Goal: Task Accomplishment & Management: Manage account settings

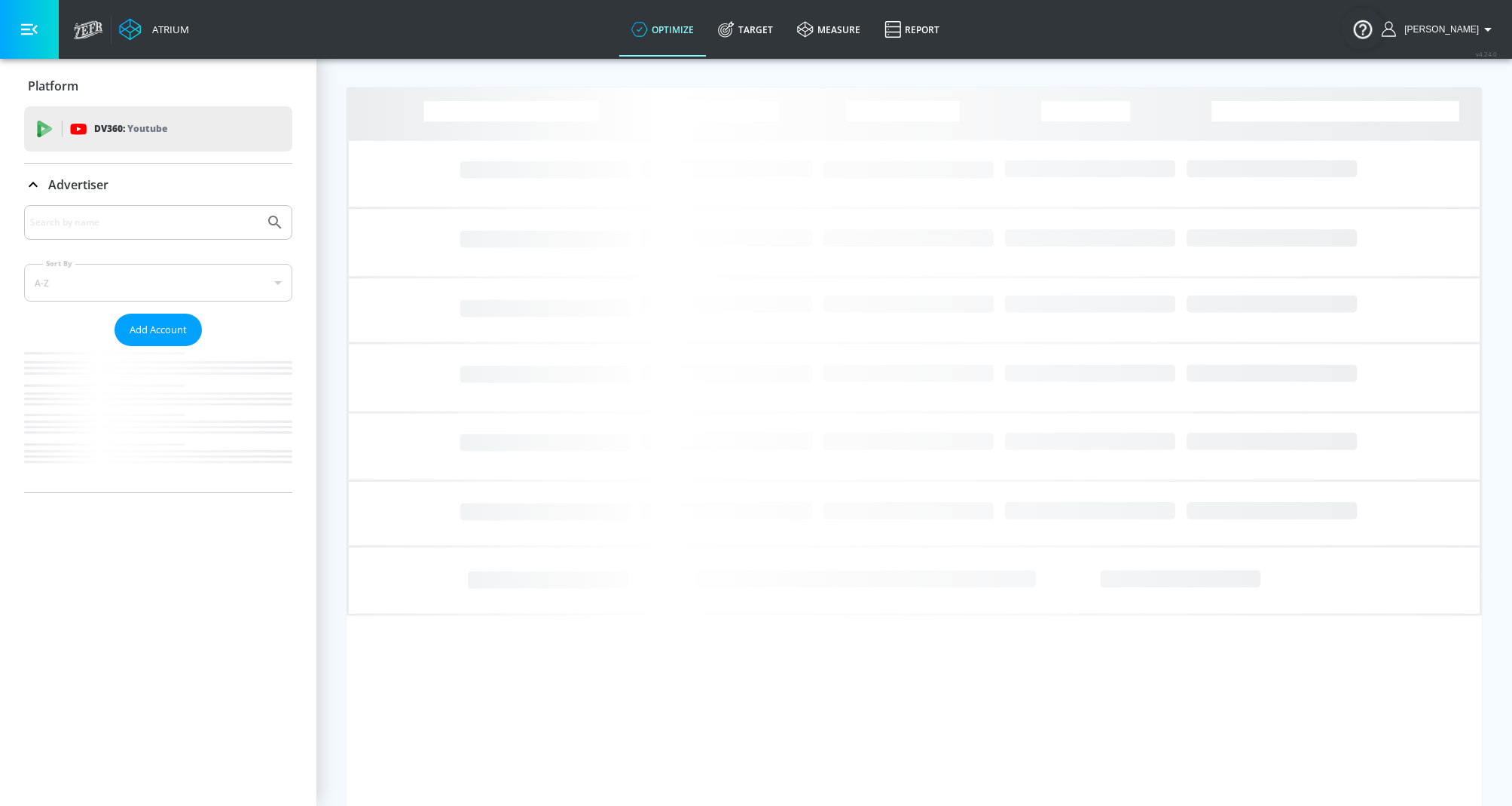
click at [55, 210] on div at bounding box center [158, 222] width 268 height 35
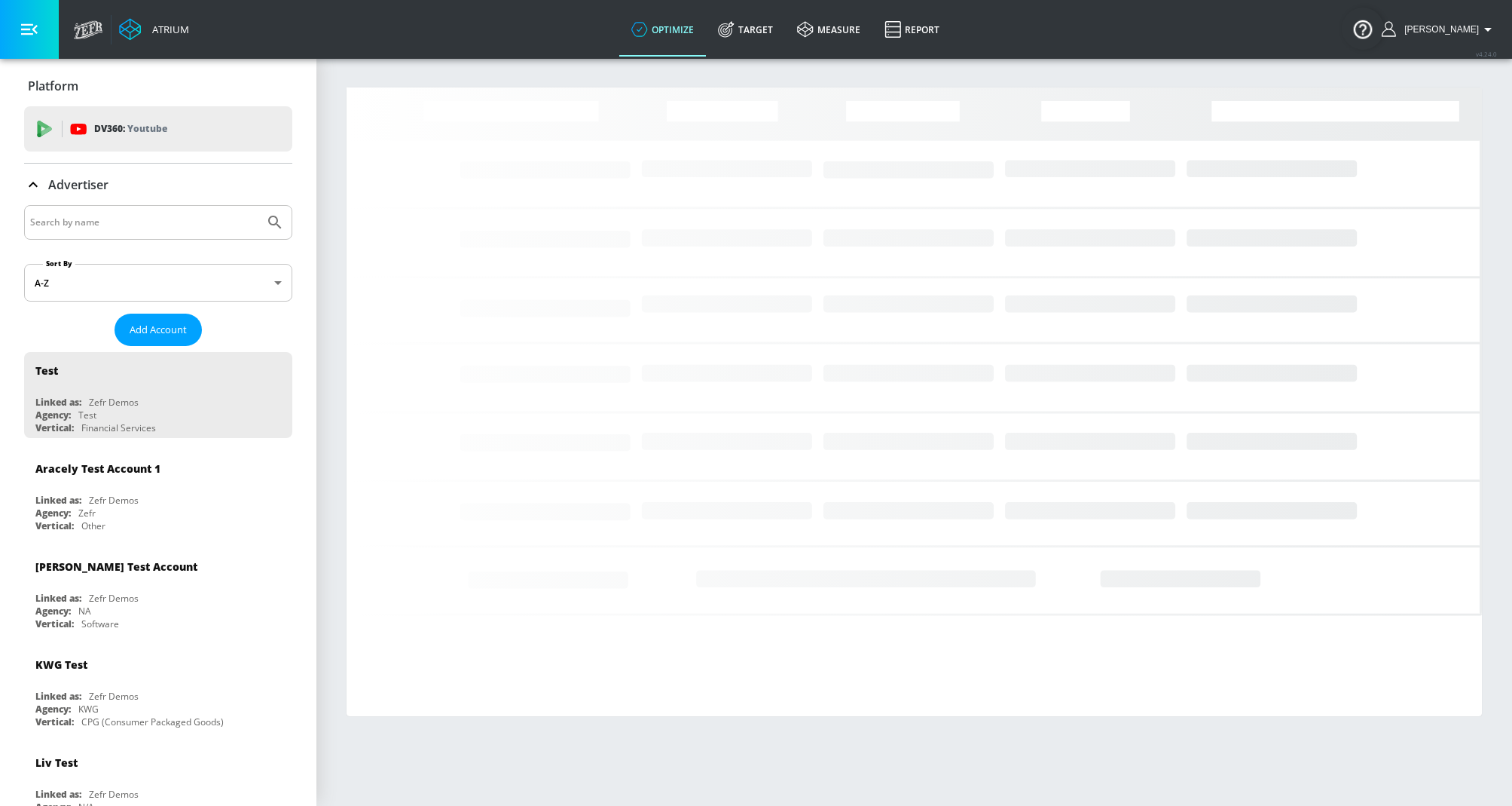
click at [65, 224] on input "Search by name" at bounding box center [144, 223] width 229 height 20
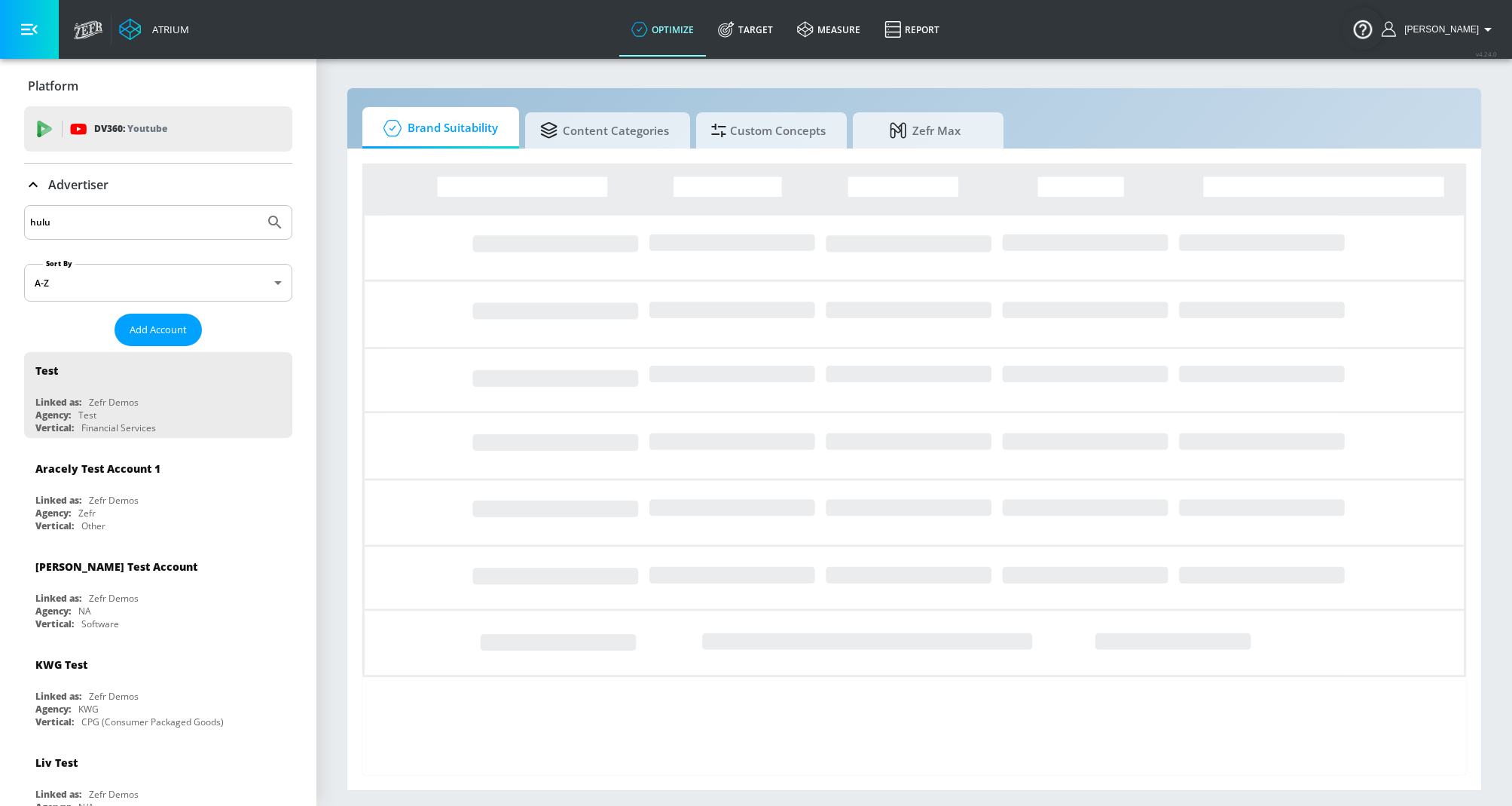
type input "hulu"
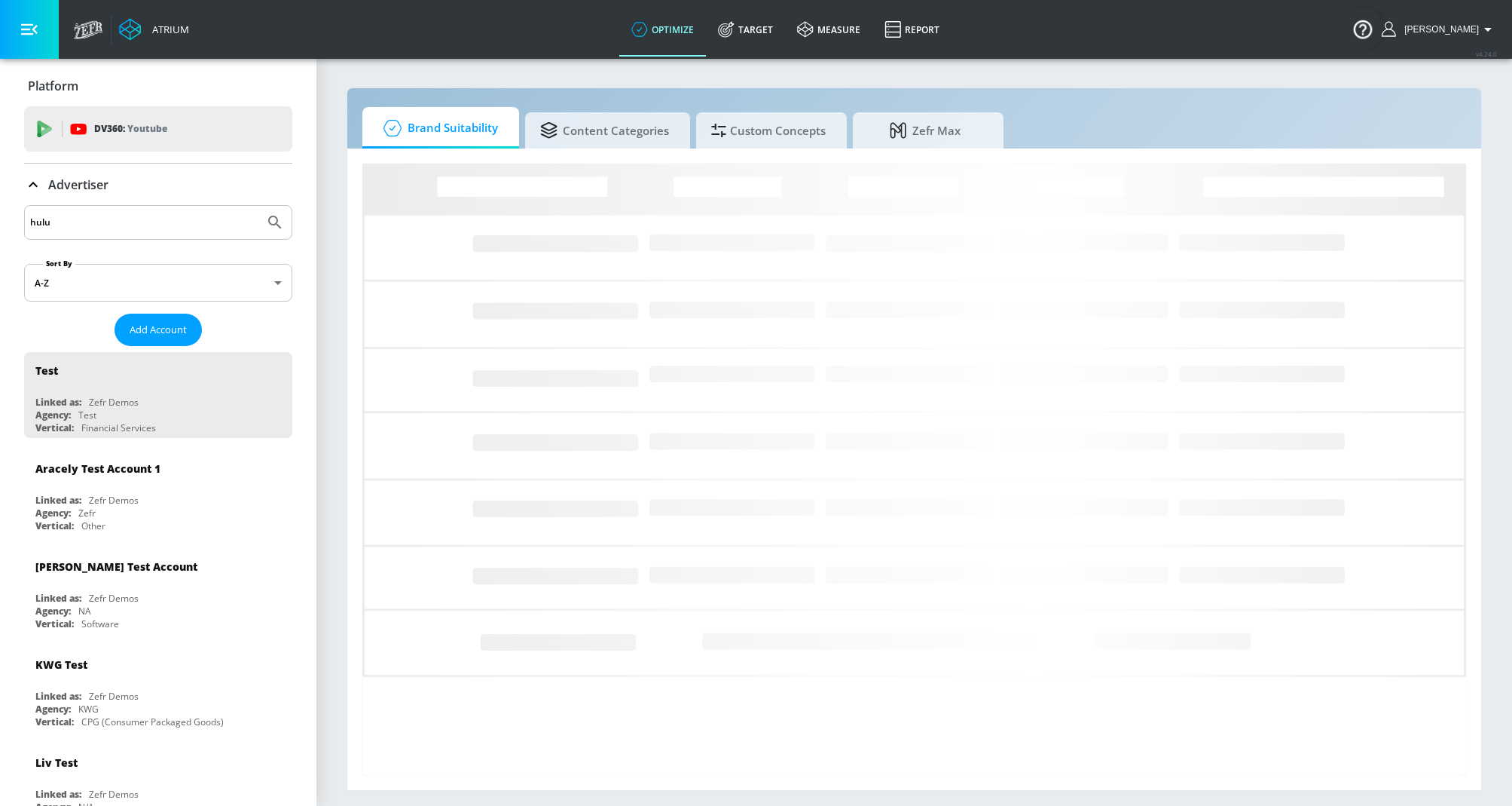
click at [258, 205] on button "Submit Search" at bounding box center [275, 222] width 33 height 33
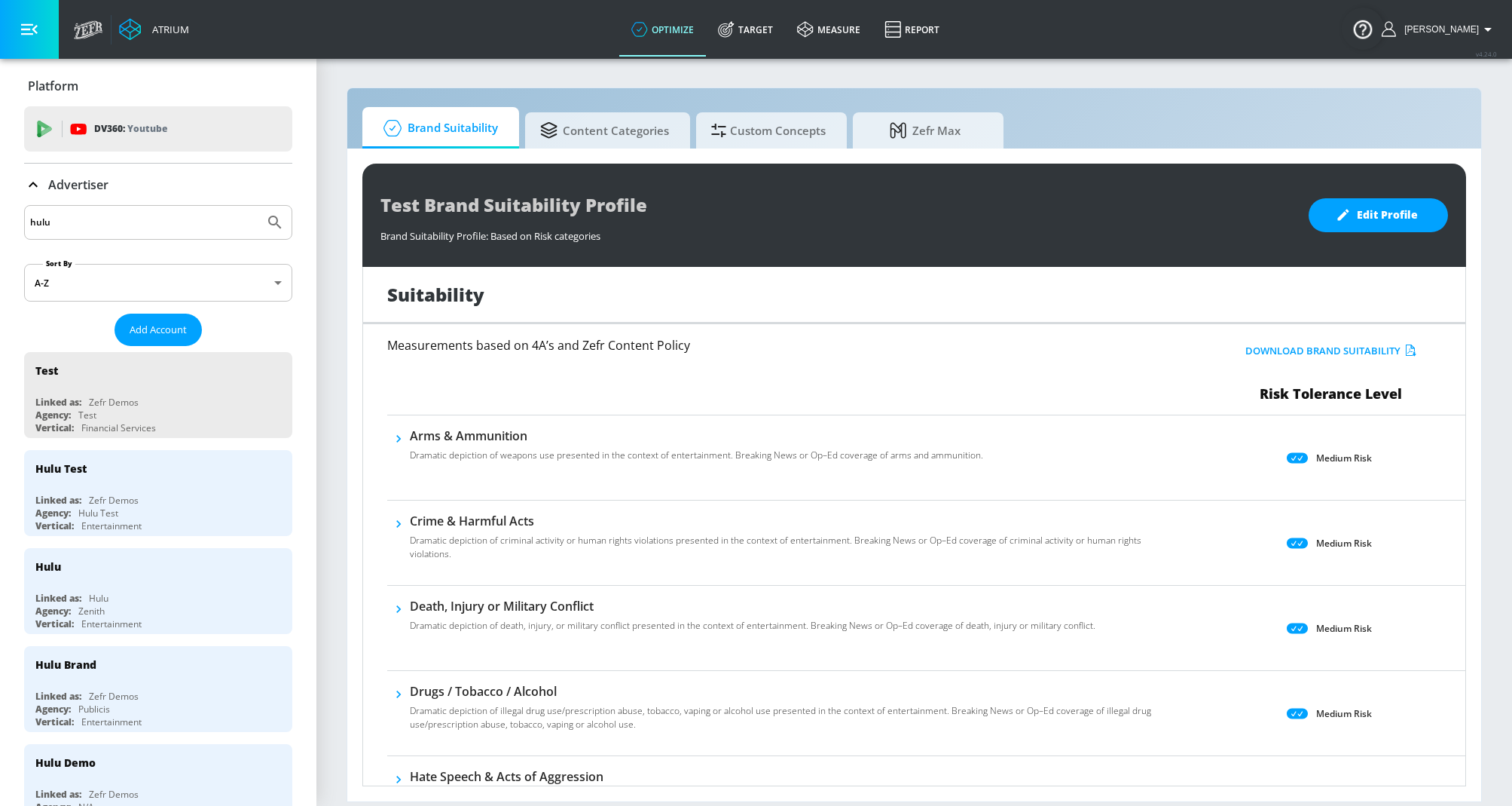
click at [76, 180] on p "Advertiser" at bounding box center [78, 185] width 60 height 17
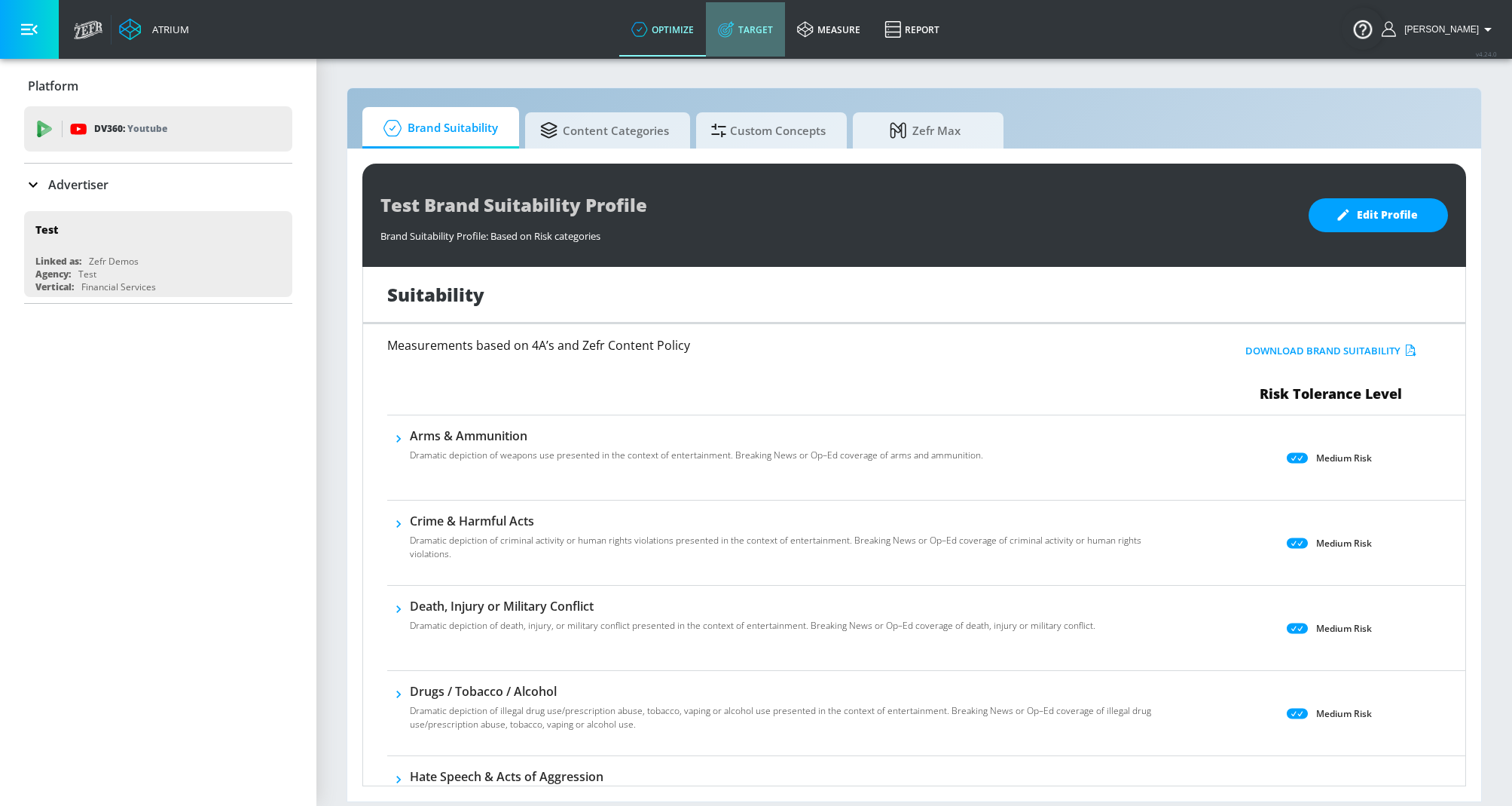
click at [768, 31] on link "Target" at bounding box center [746, 30] width 79 height 55
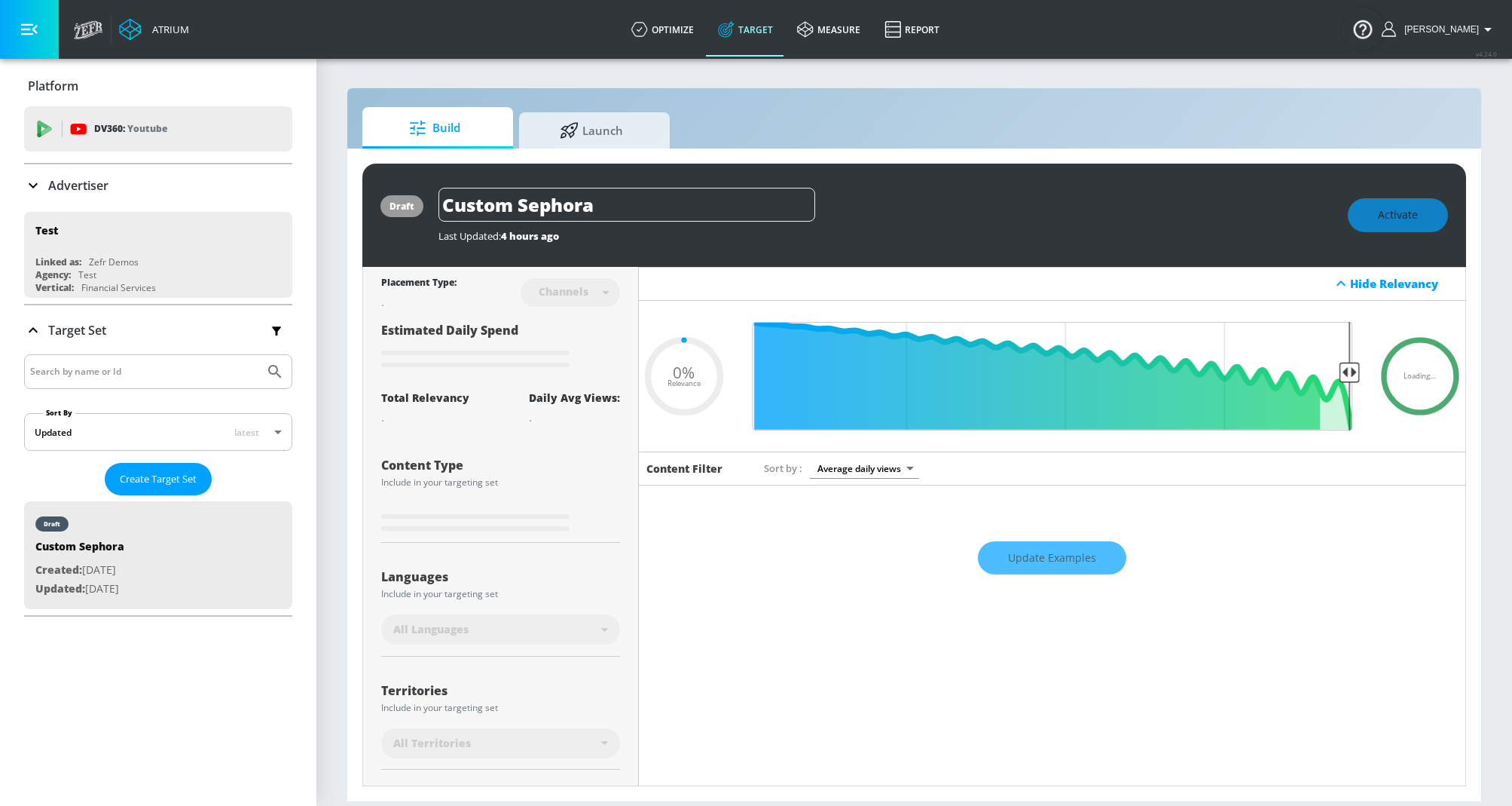
type input "0.6"
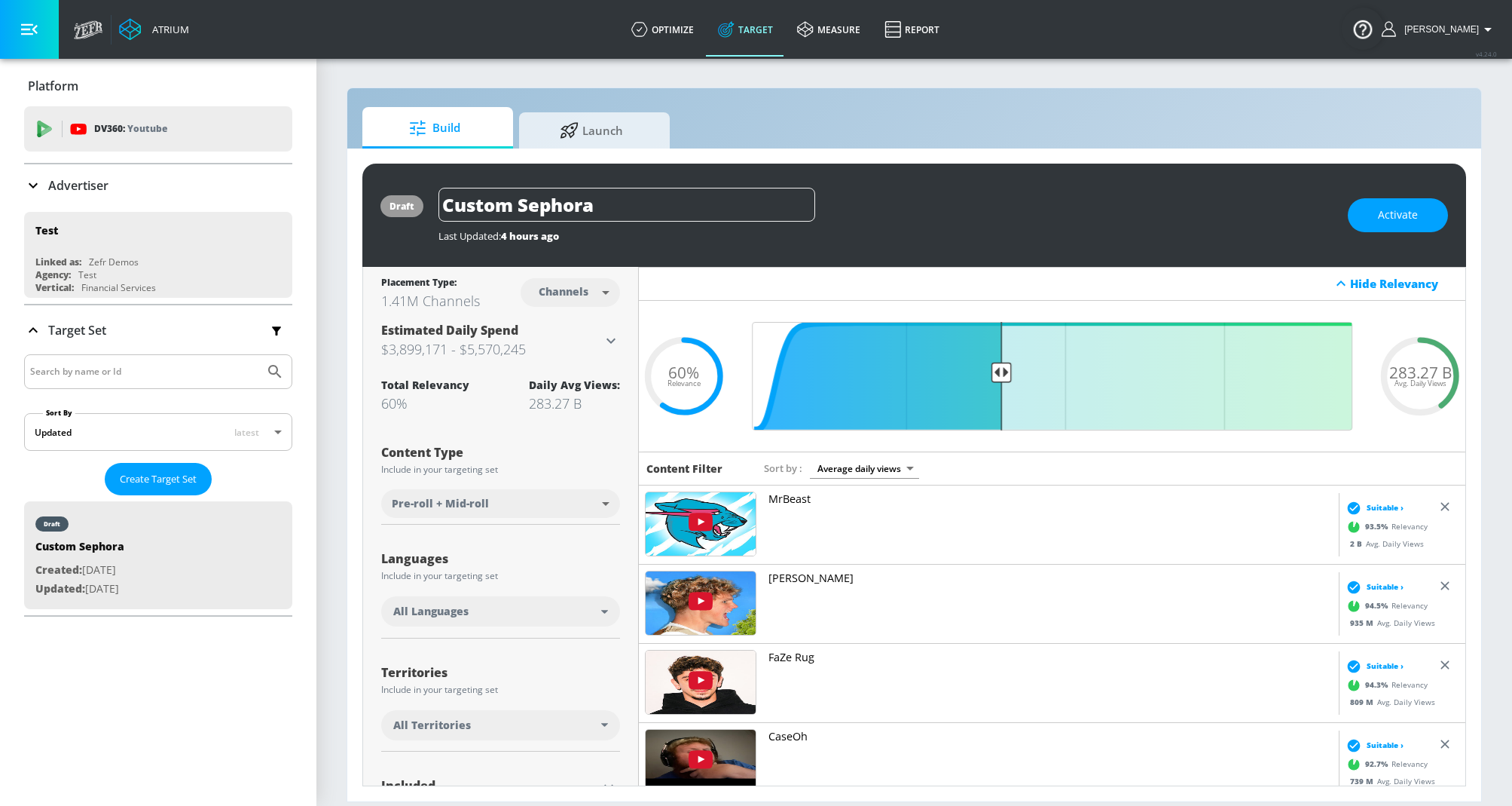
click at [58, 333] on p "Target Set" at bounding box center [77, 331] width 58 height 17
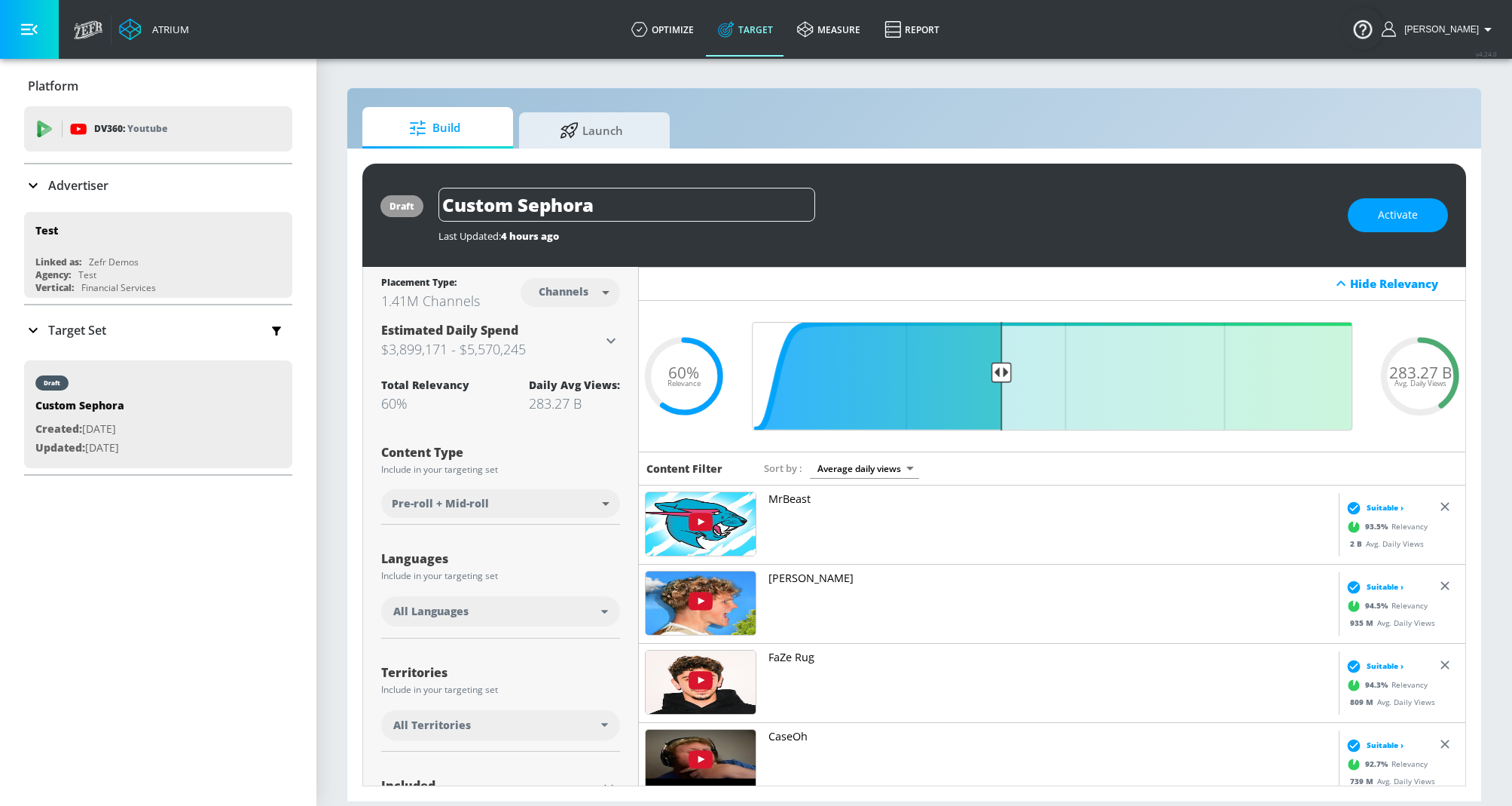
click at [58, 333] on p "Target Set" at bounding box center [77, 331] width 58 height 17
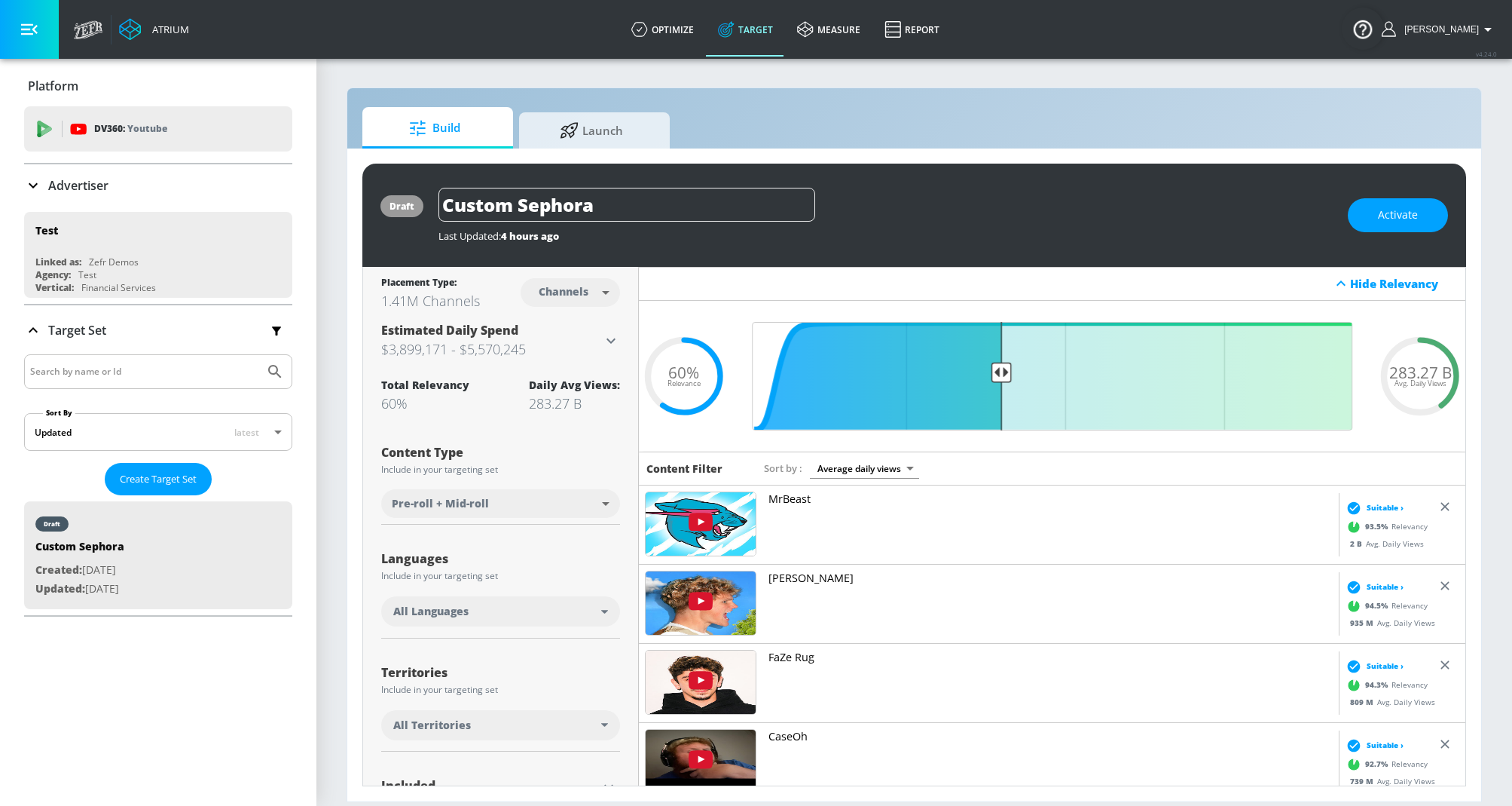
click at [70, 173] on div "Advertiser" at bounding box center [158, 185] width 268 height 42
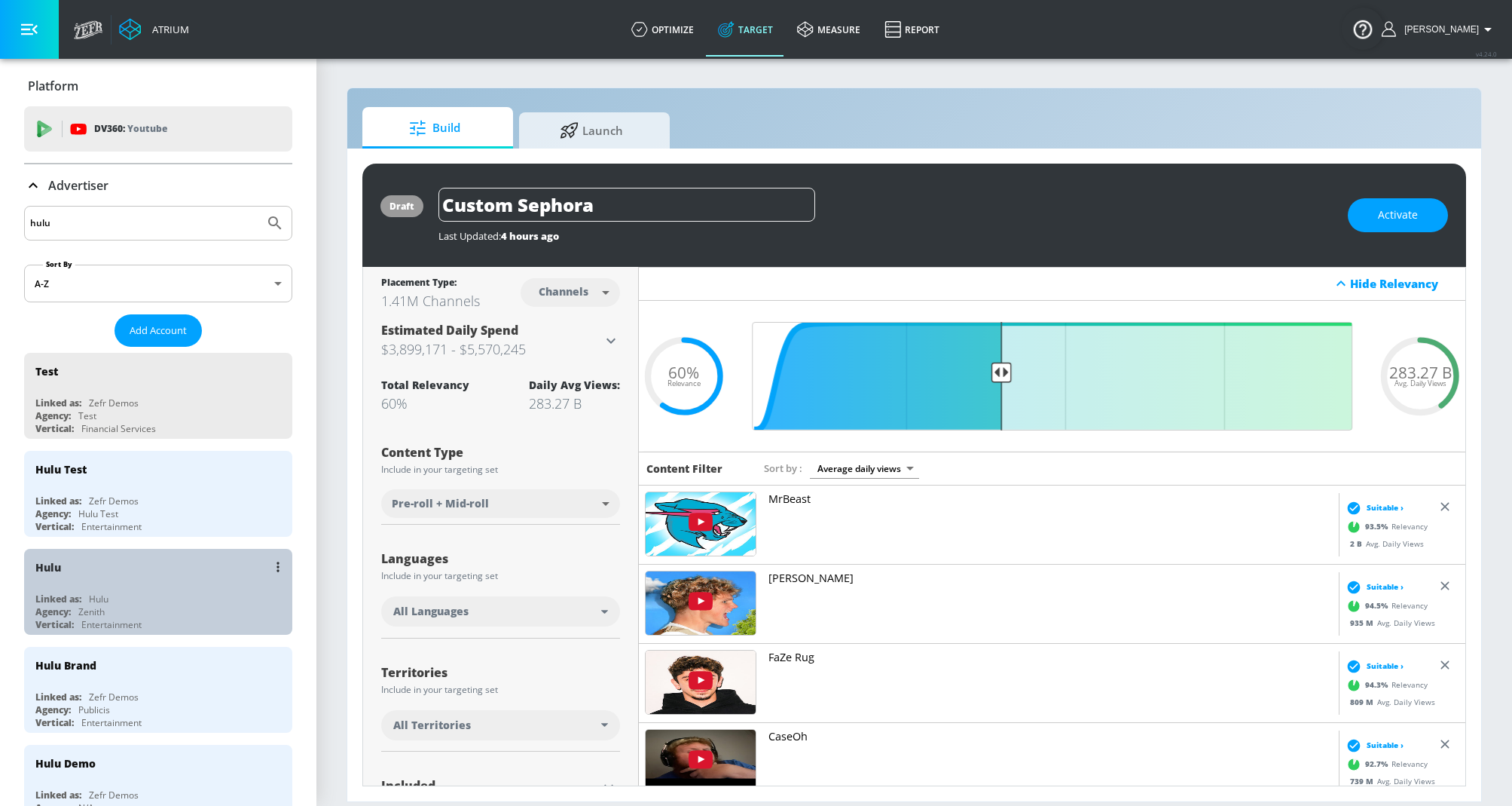
click at [117, 582] on div "Hulu Linked as: Hulu Agency: Zenith Vertical: Entertainment" at bounding box center [158, 591] width 268 height 86
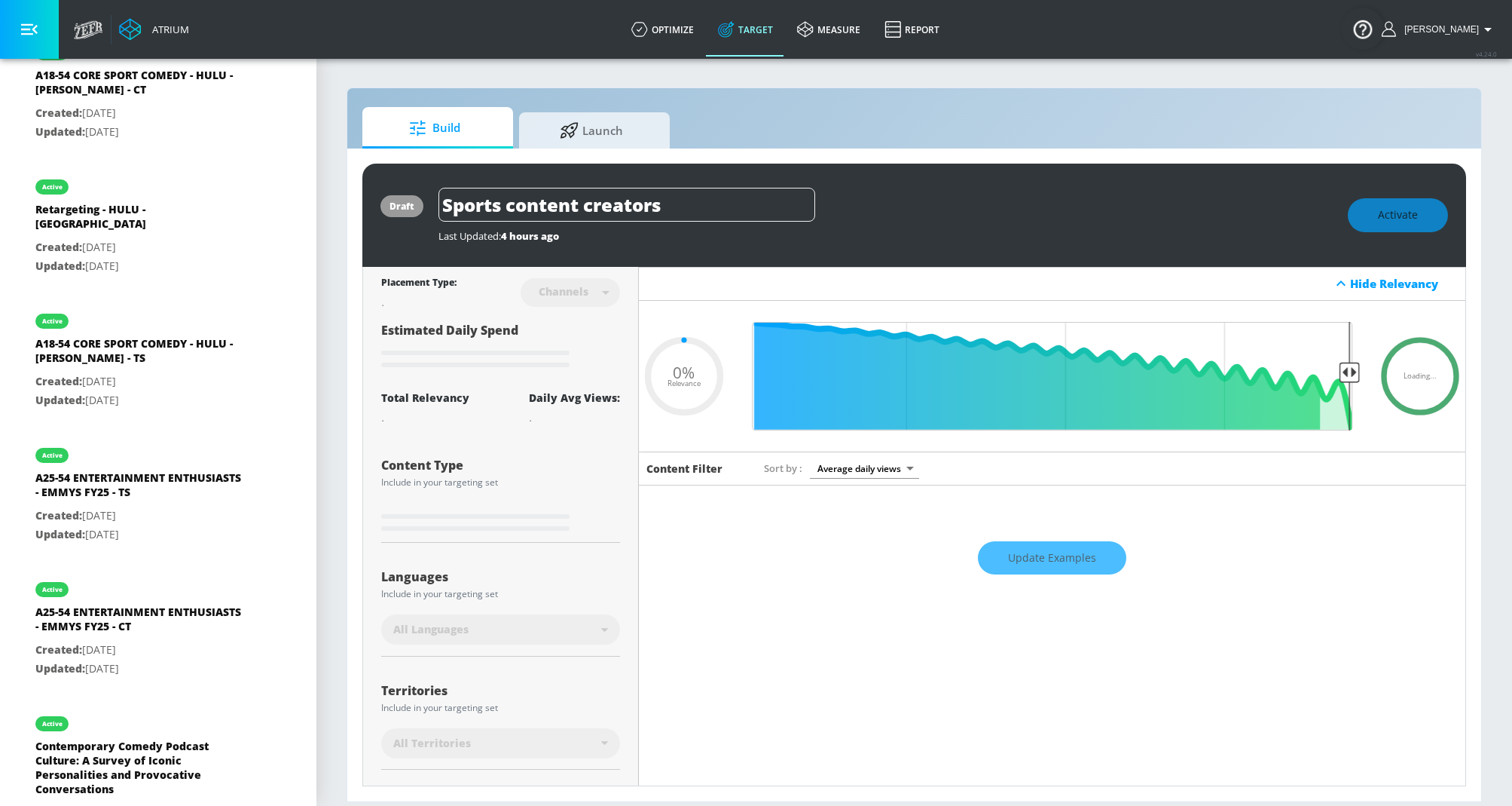
scroll to position [1035, 0]
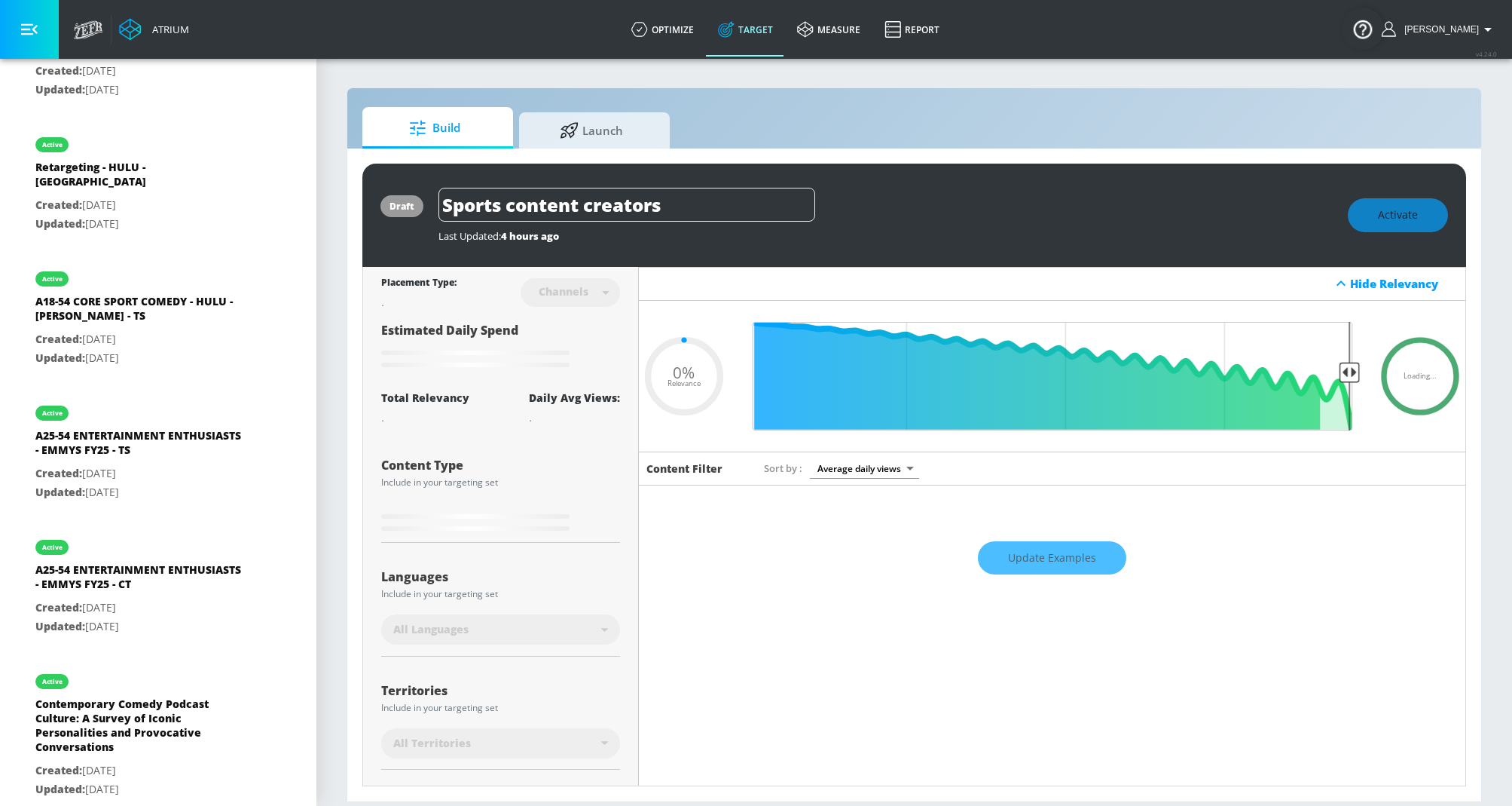
type input "0.6"
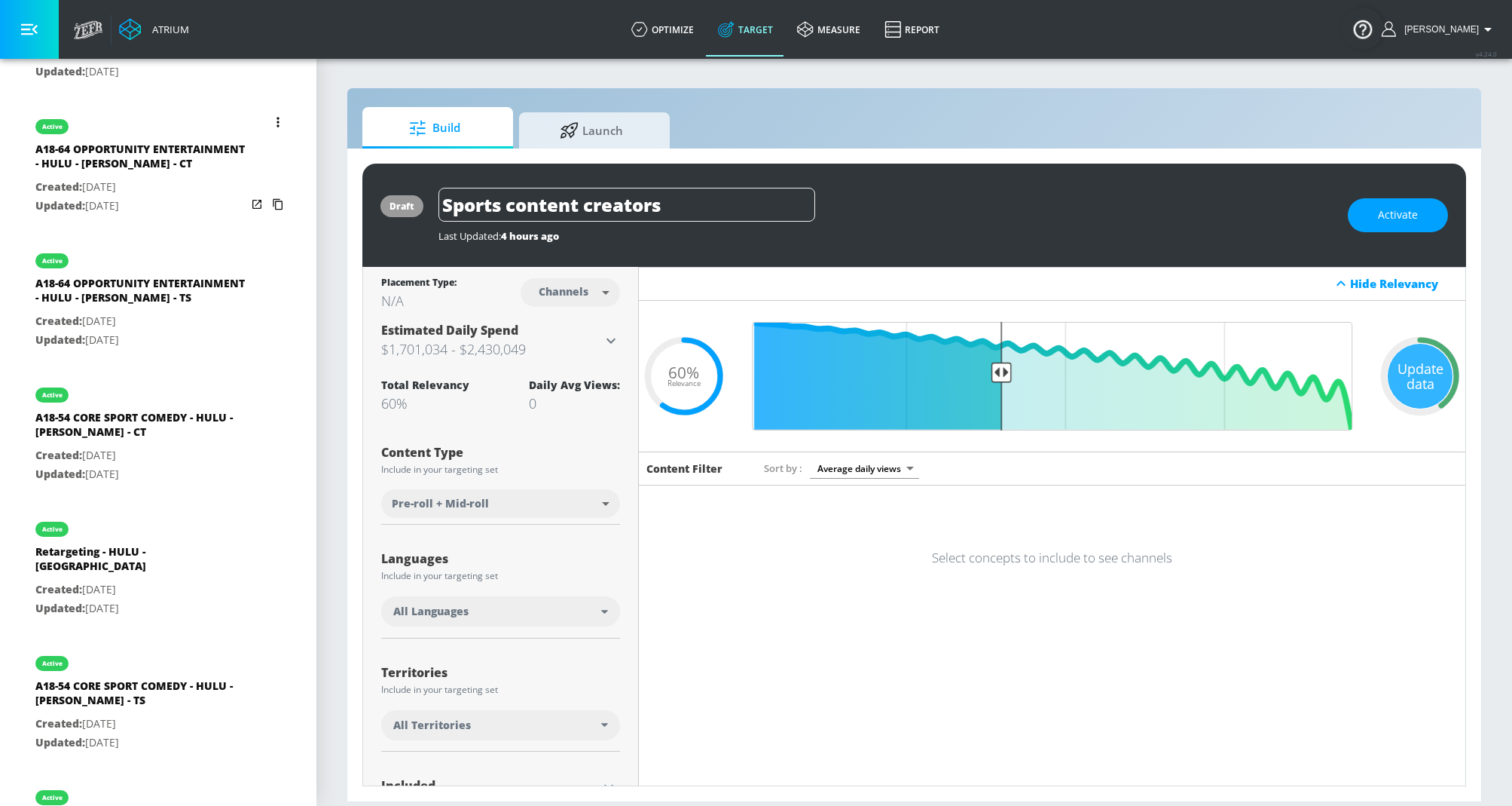
scroll to position [633, 0]
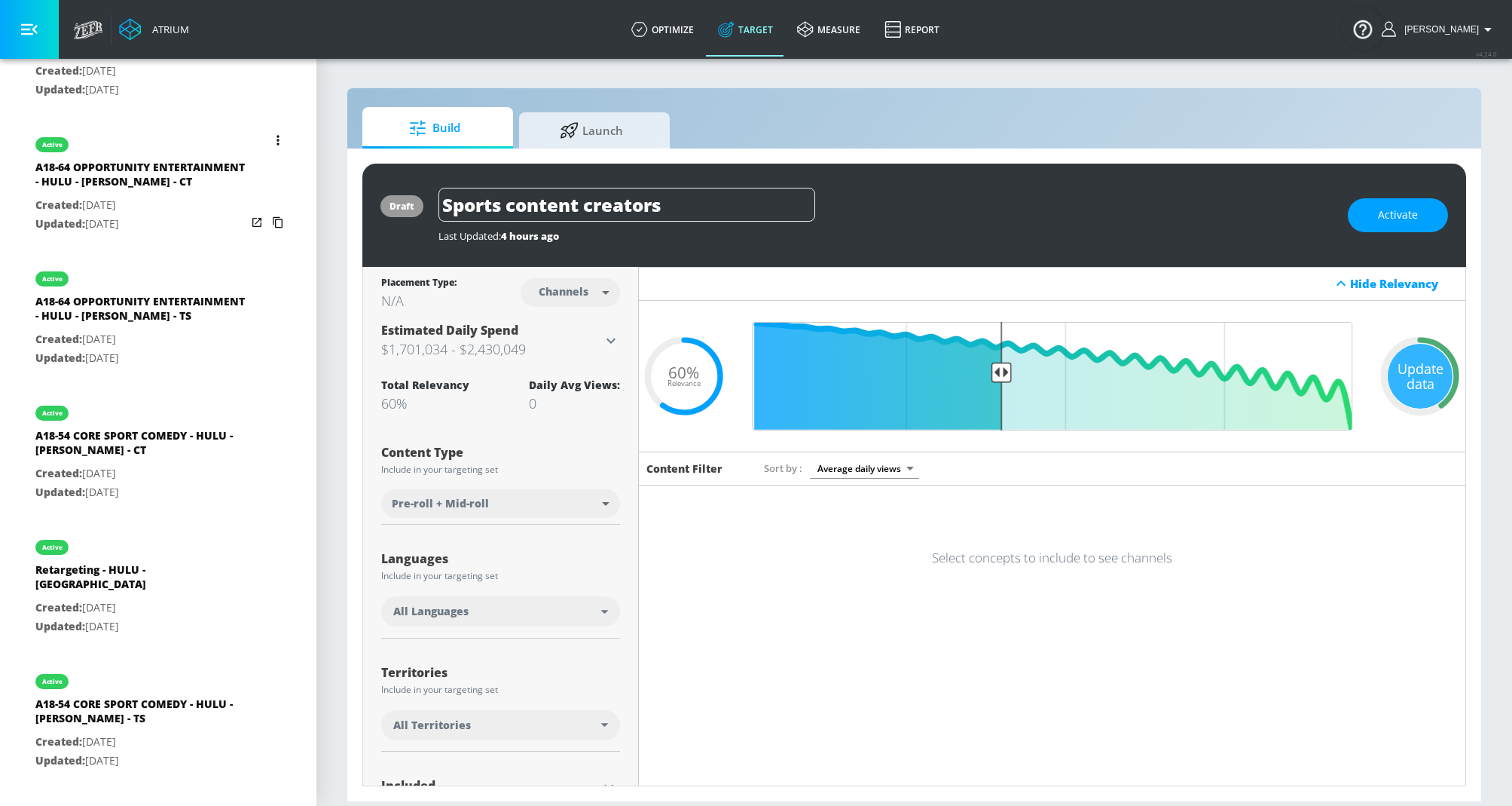
click at [120, 197] on p "Created: [DATE]" at bounding box center [141, 205] width 211 height 19
type input "A18-64 OPPORTUNITY ENTERTAINMENT - HULU - [PERSON_NAME] - CT"
type input "0.05"
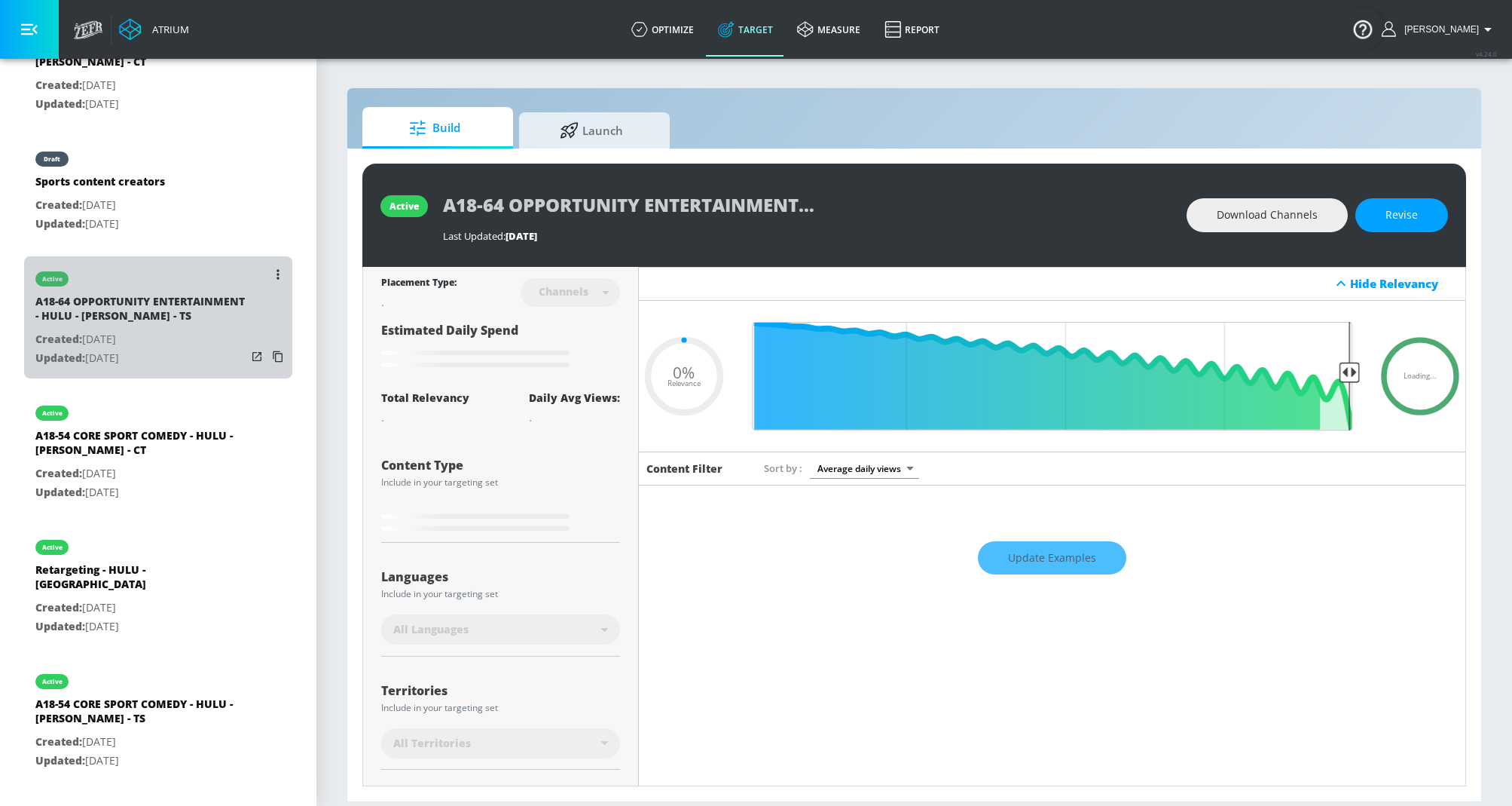
click at [135, 333] on p "Created: [DATE]" at bounding box center [141, 340] width 211 height 19
type input "A18-64 OPPORTUNITY ENTERTAINMENT - HULU - [PERSON_NAME] - TS"
type input "videos"
click at [277, 350] on icon "list of Target Set" at bounding box center [277, 356] width 24 height 24
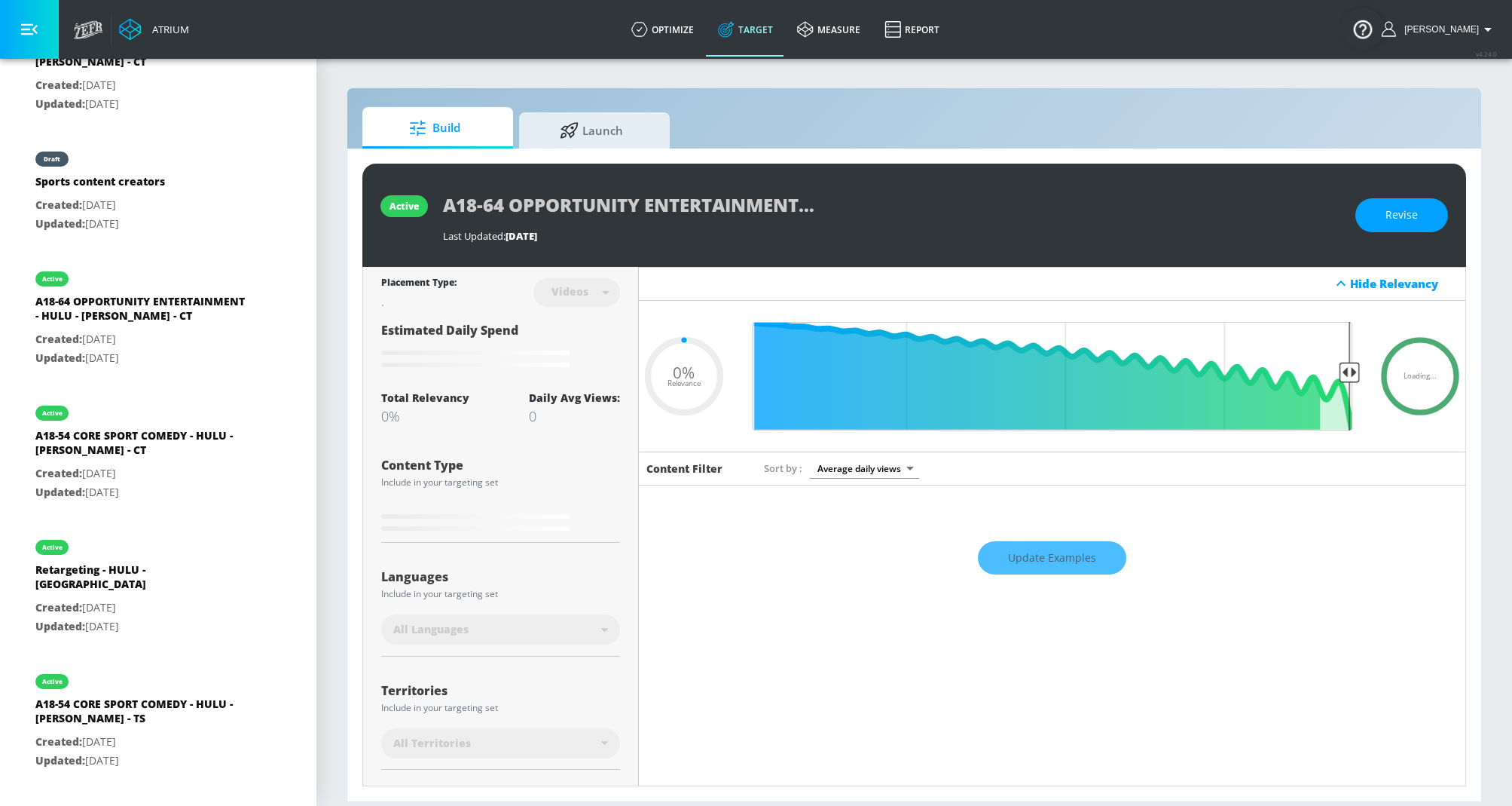
type input "0.75"
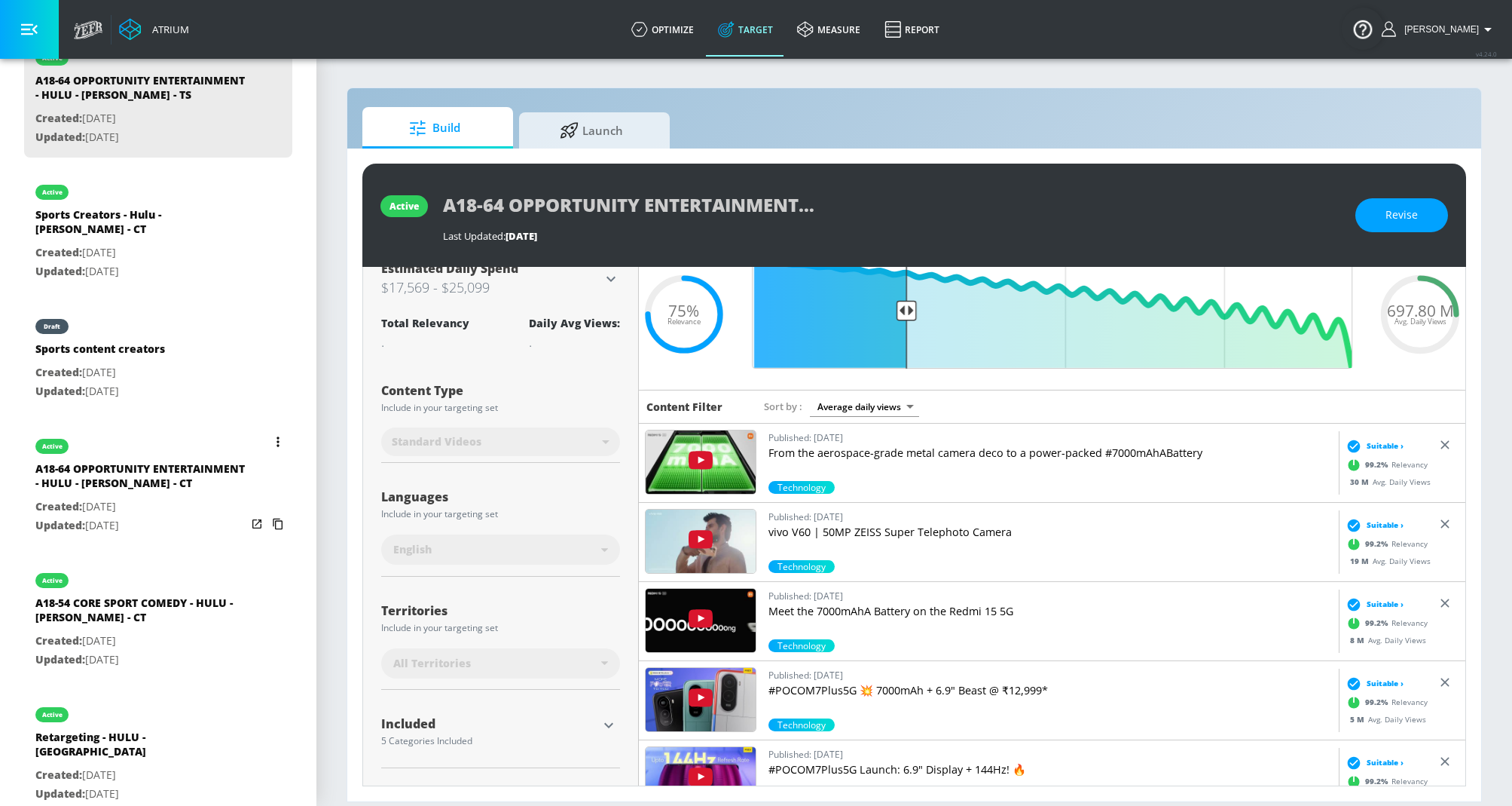
scroll to position [379, 0]
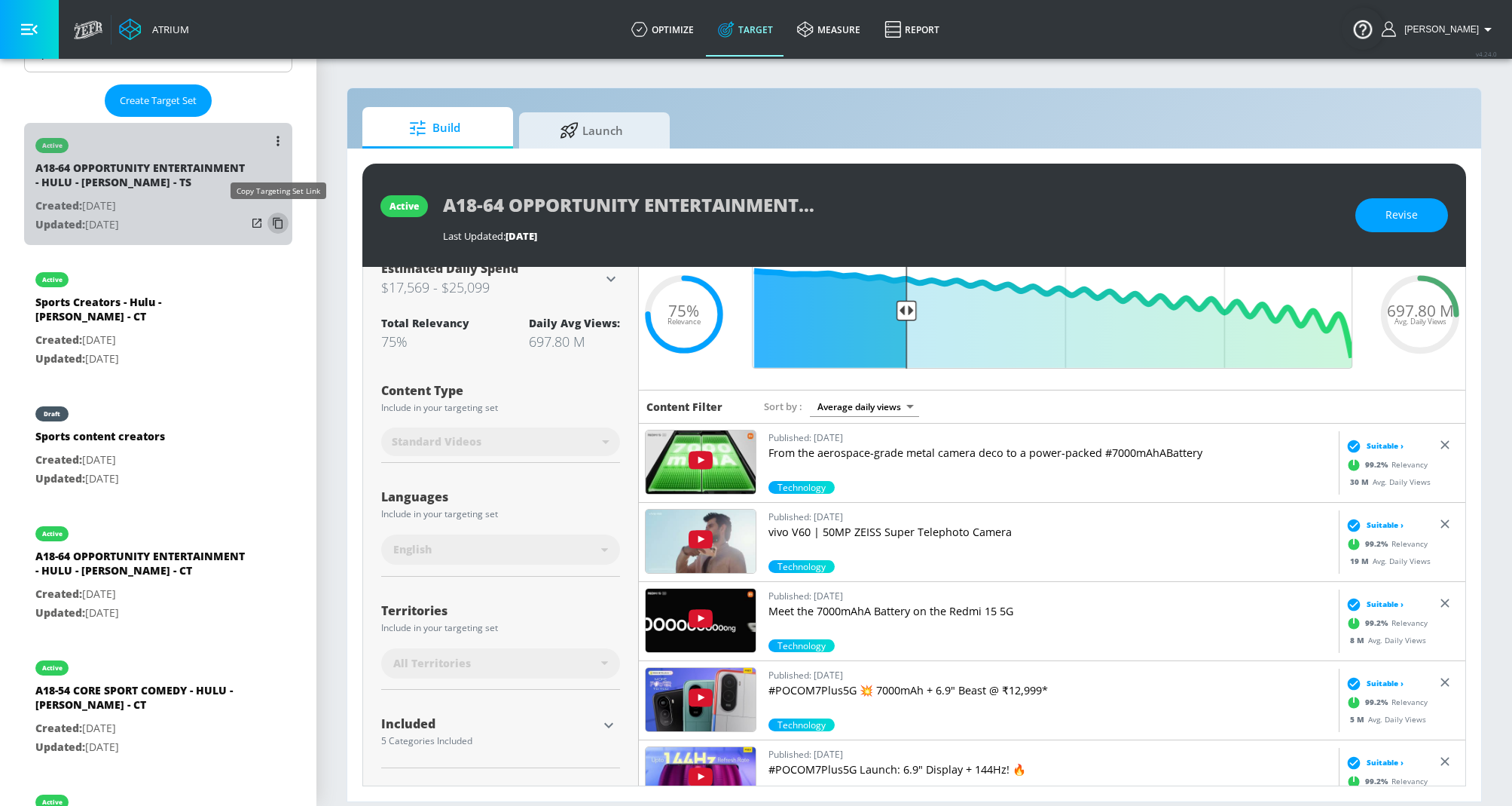
click at [273, 218] on icon "list of Target Set" at bounding box center [277, 224] width 10 height 12
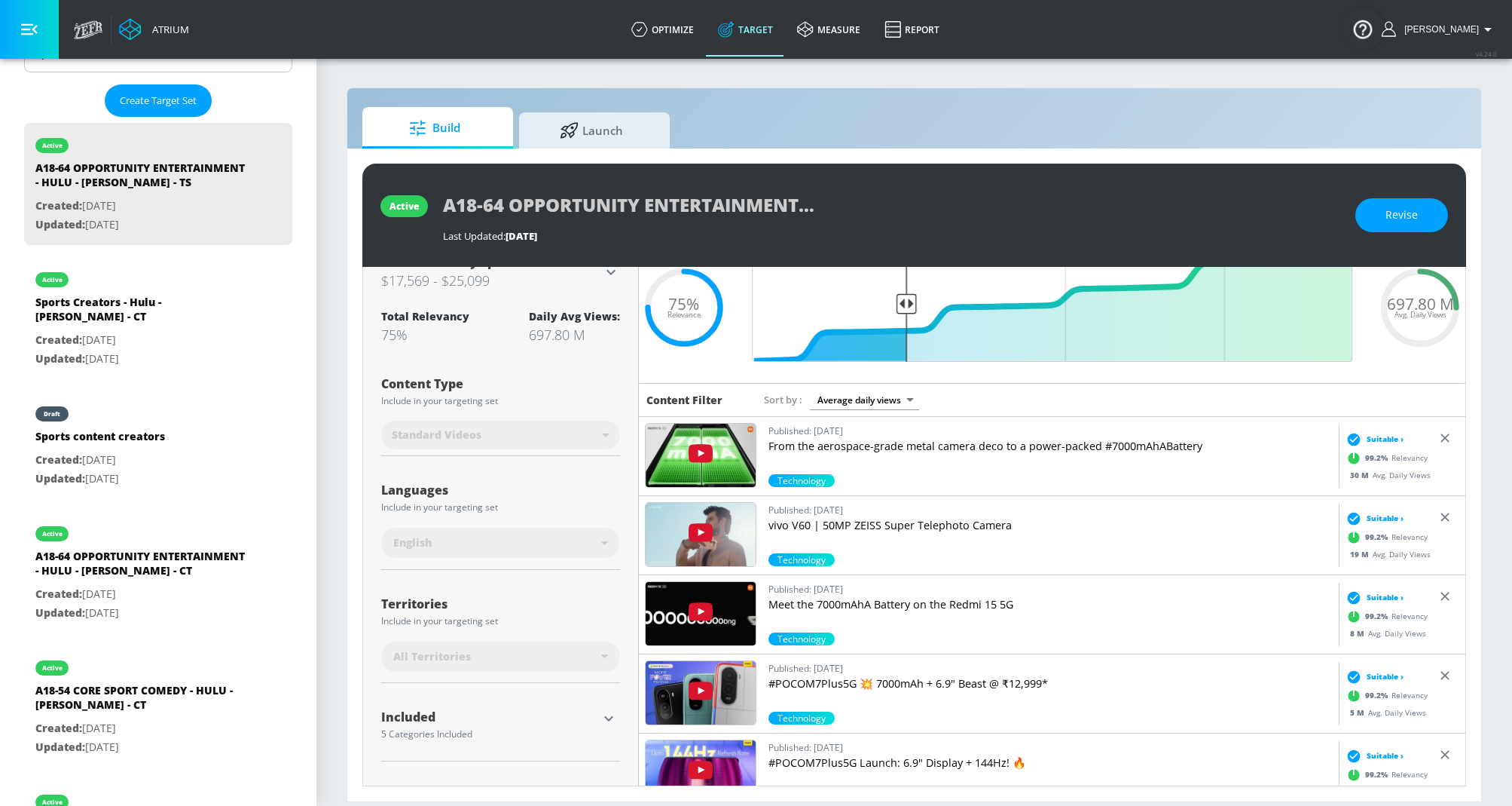
scroll to position [112, 0]
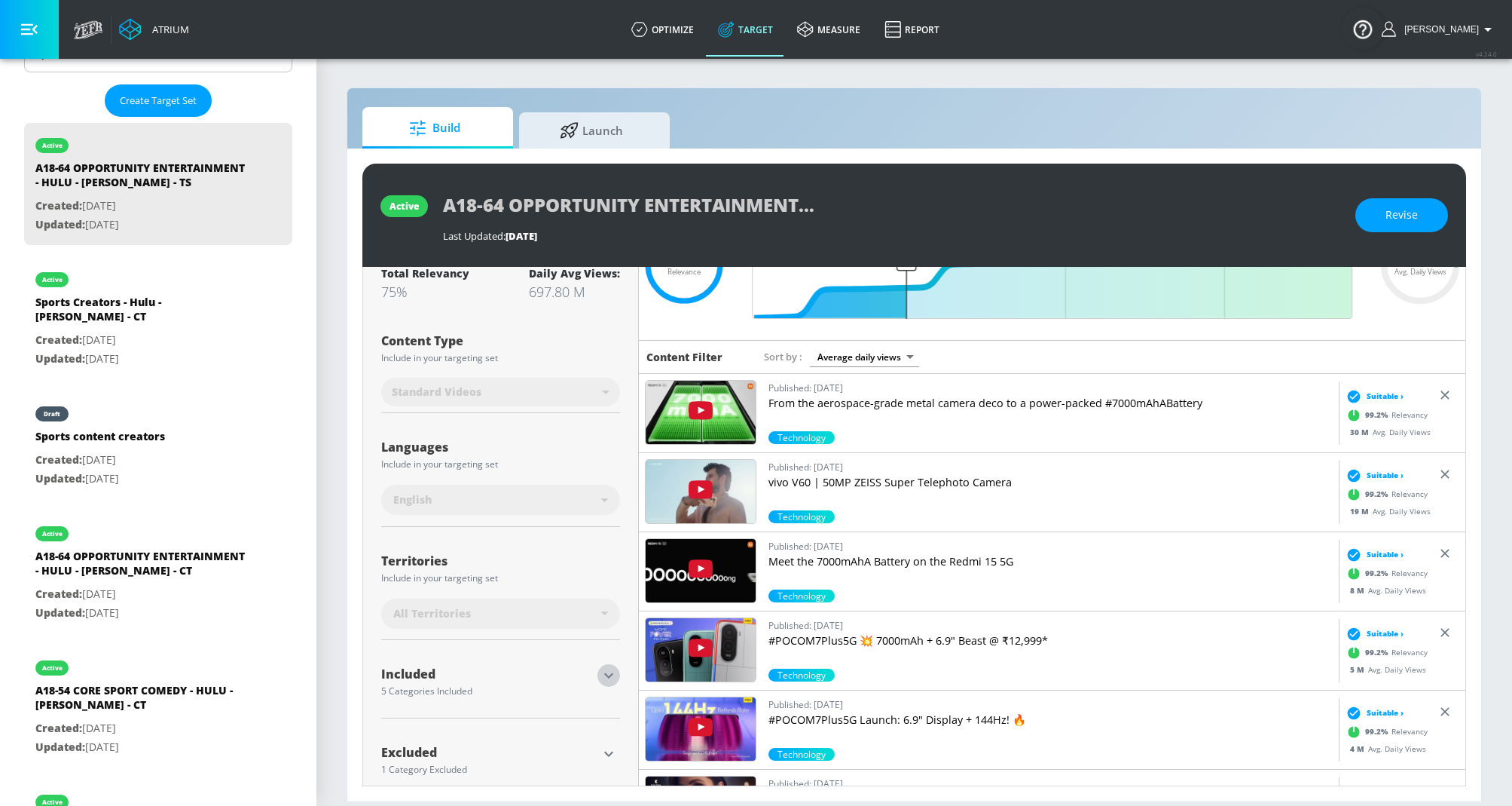
click at [614, 672] on icon "button" at bounding box center [609, 675] width 18 height 18
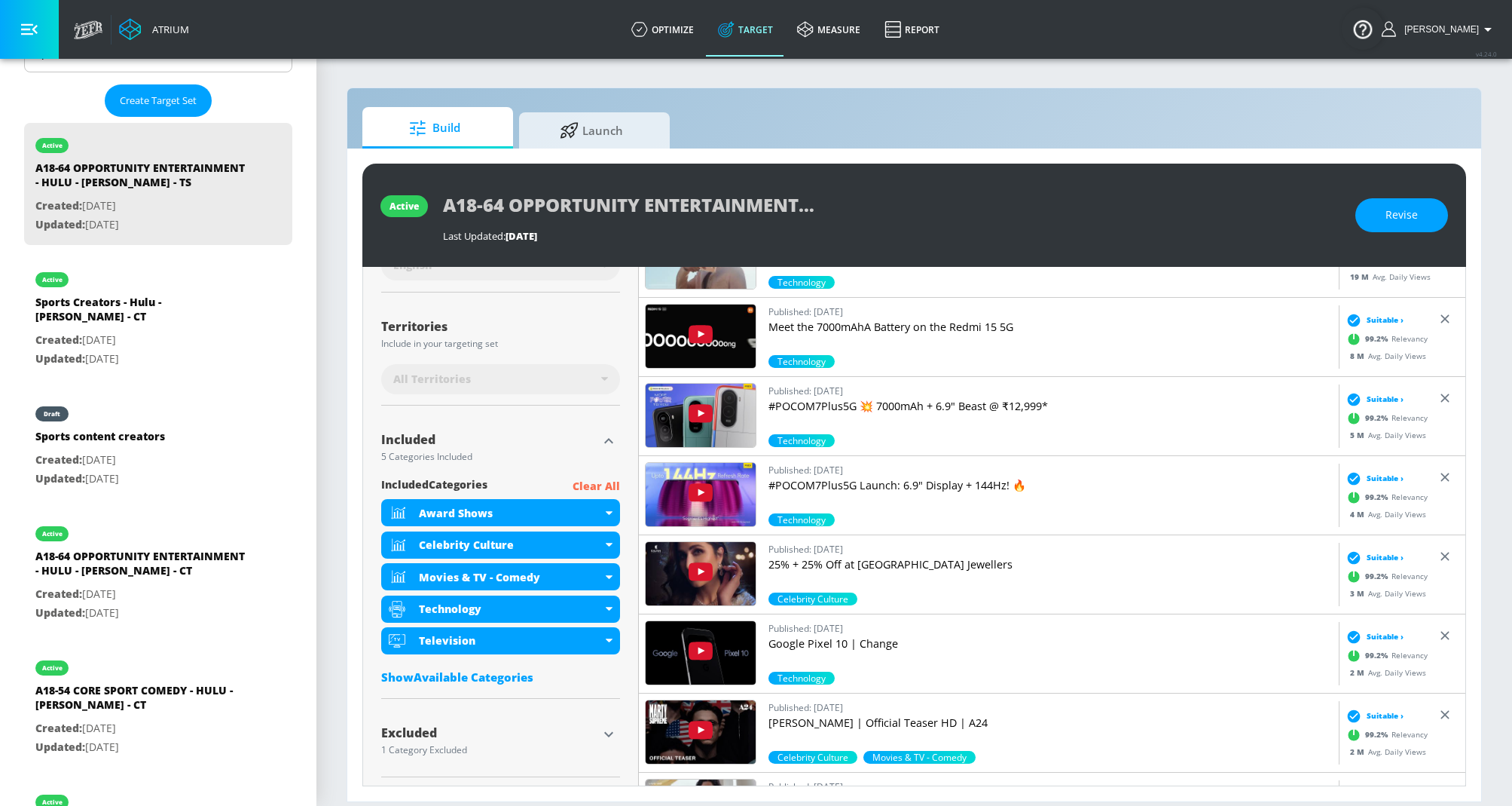
scroll to position [349, 0]
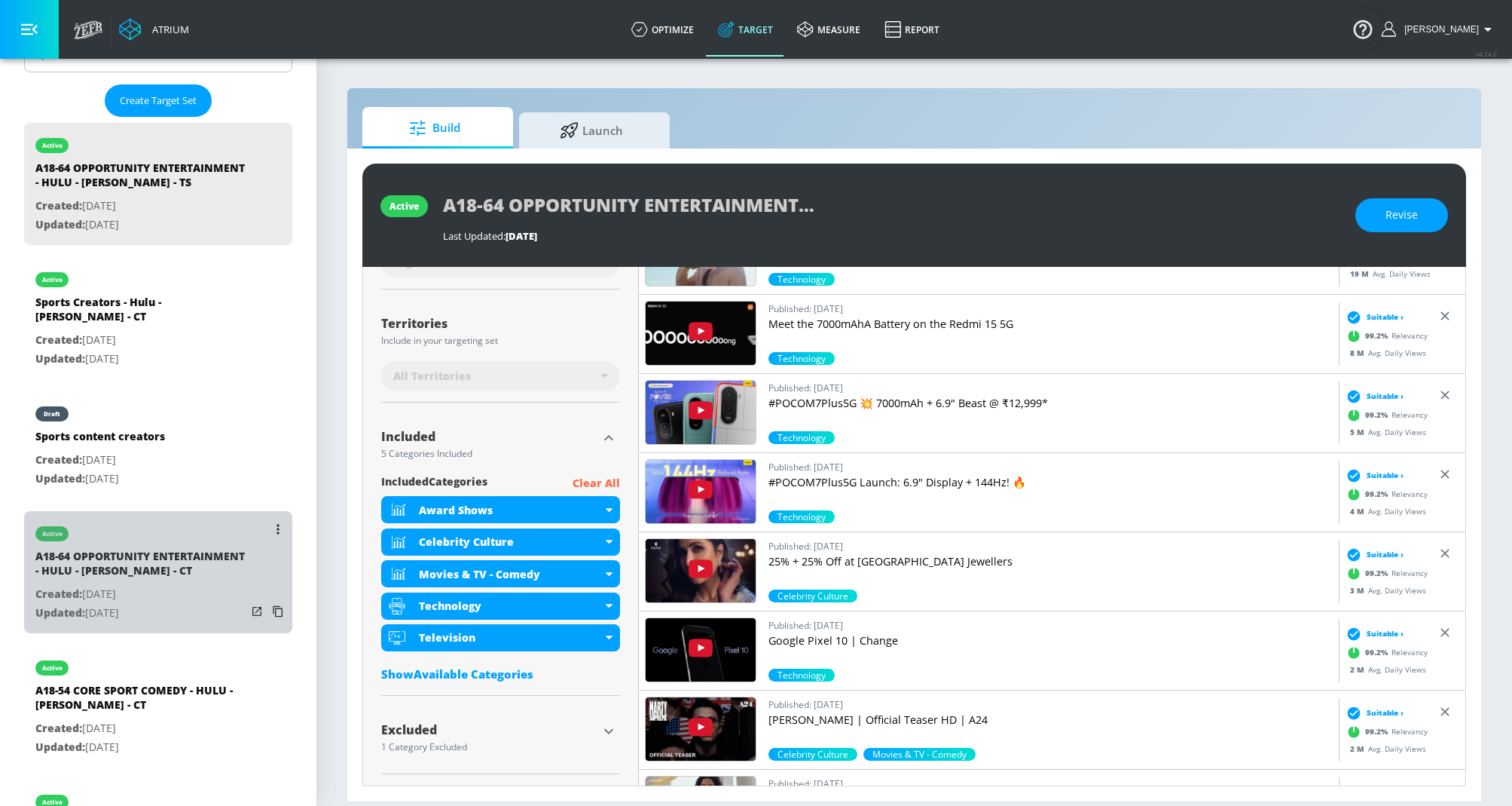
click at [190, 595] on p "Created: [DATE]" at bounding box center [141, 594] width 211 height 19
type input "A18-64 OPPORTUNITY ENTERTAINMENT - HULU - [PERSON_NAME] - CT"
type input "channels"
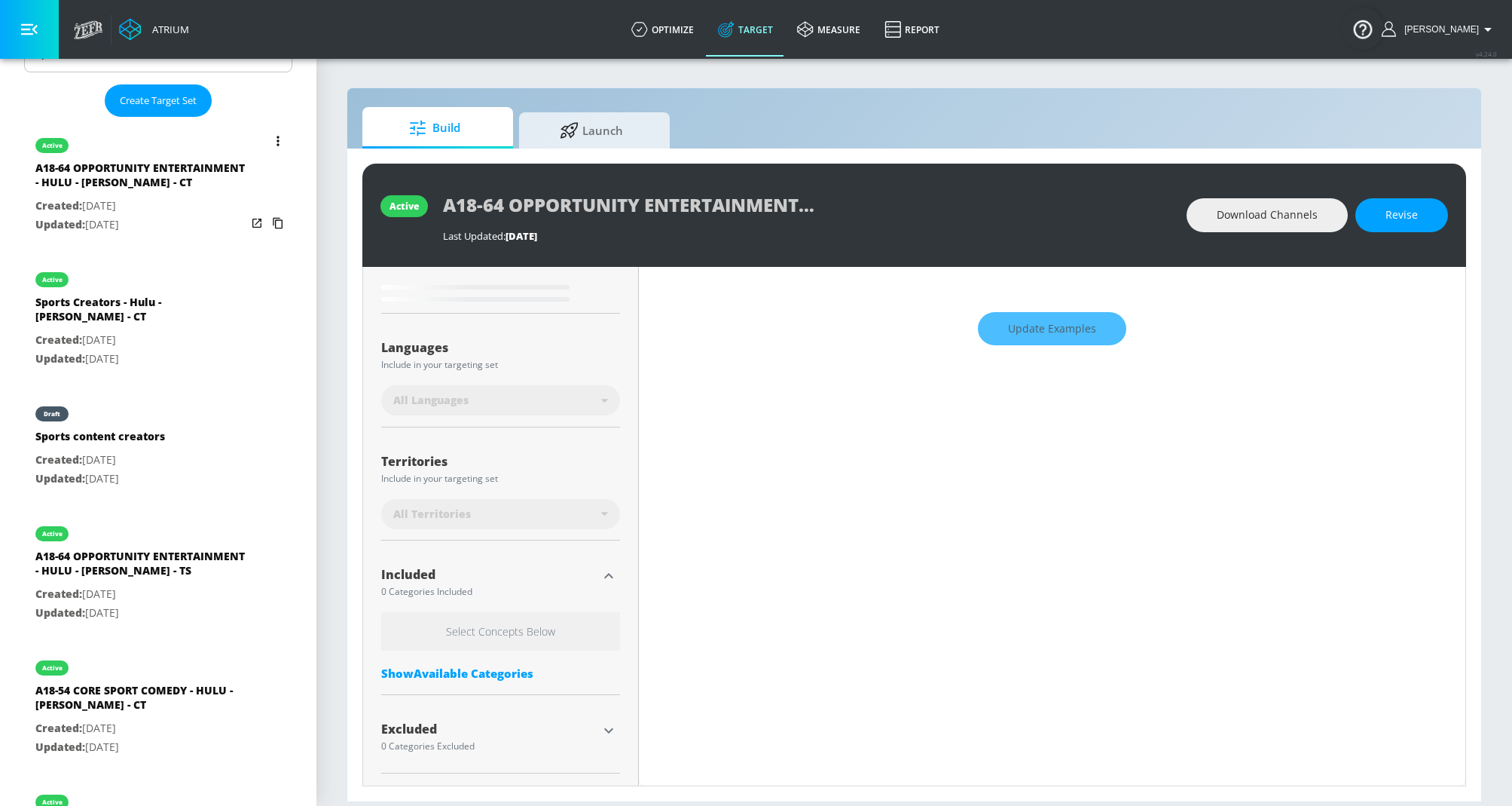
scroll to position [227, 0]
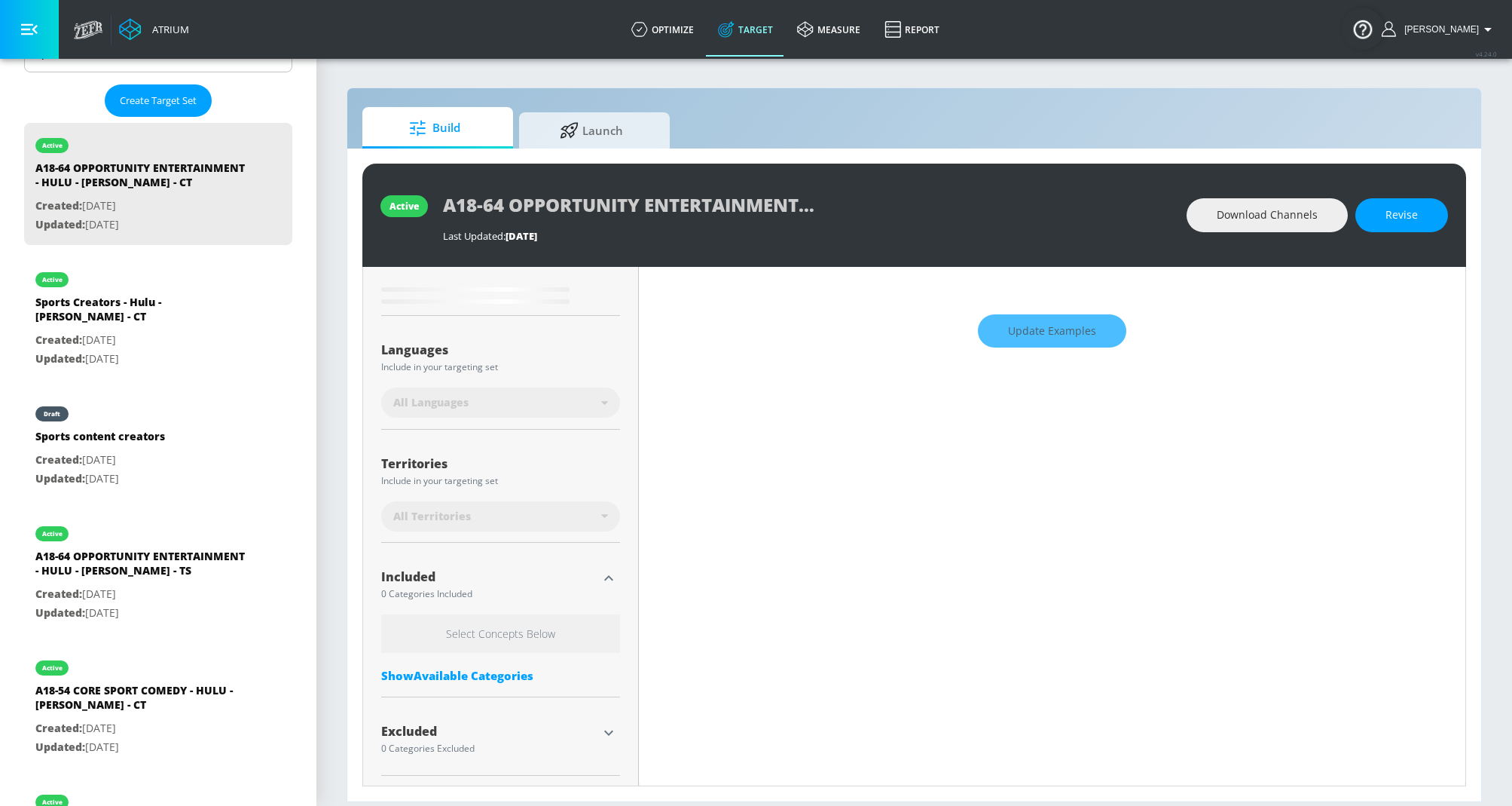
type input "0.75"
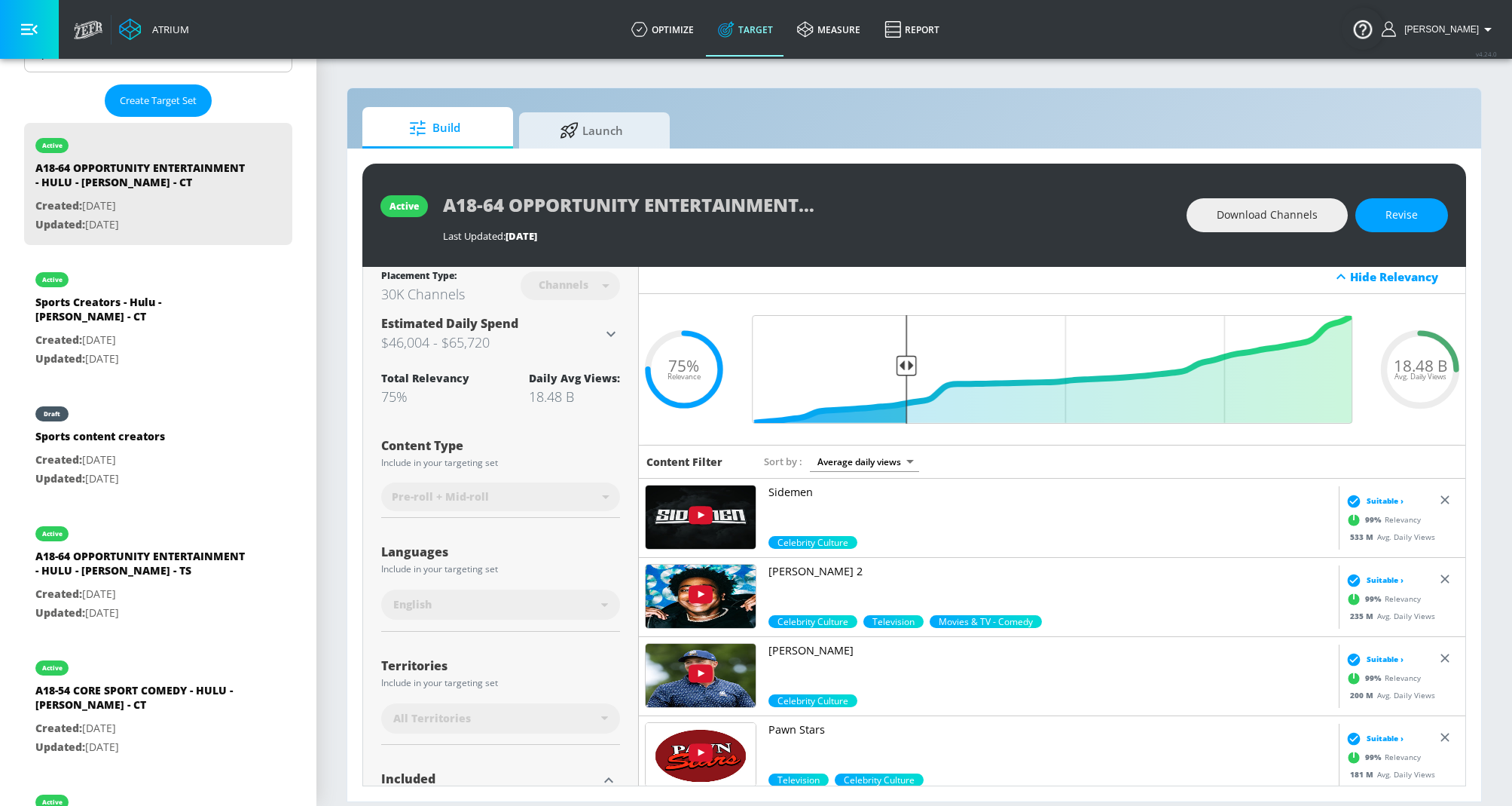
scroll to position [0, 0]
